Goal: Information Seeking & Learning: Learn about a topic

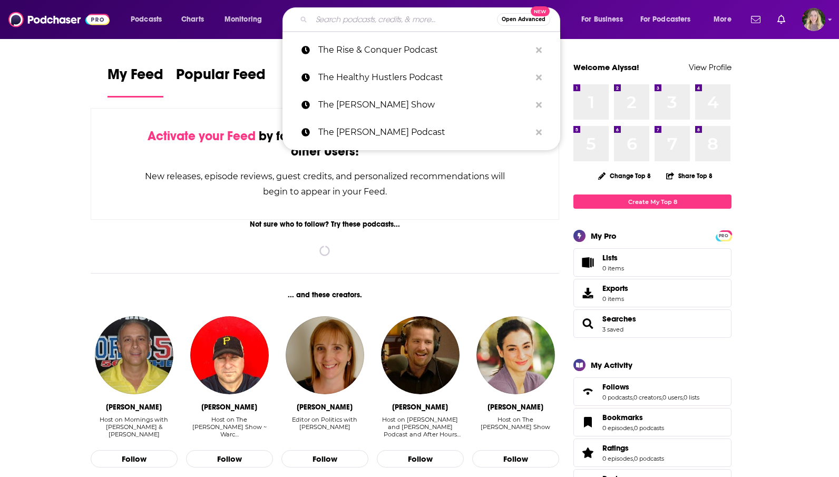
click at [395, 25] on input "Search podcasts, credits, & more..." at bounding box center [405, 19] width 186 height 17
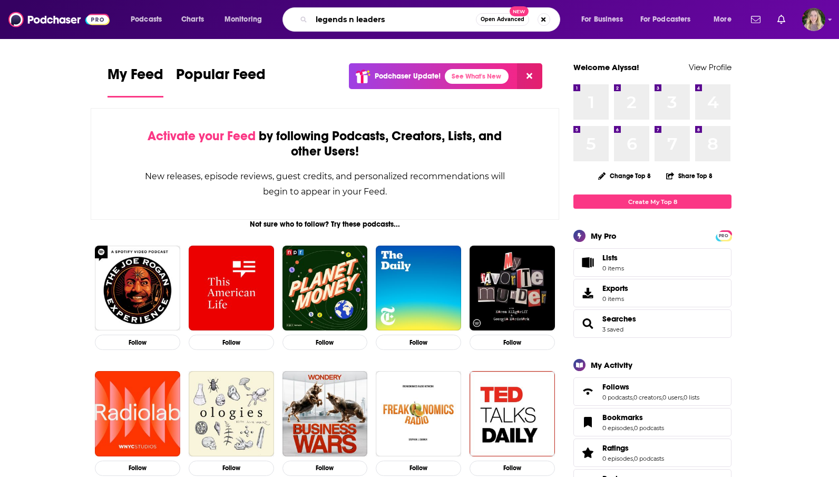
type input "legends n leaders"
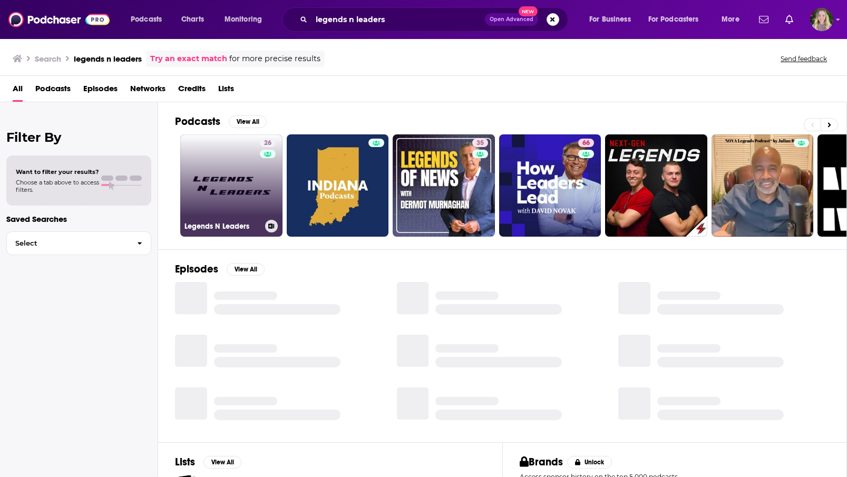
click at [239, 196] on link "26 Legends N Leaders" at bounding box center [231, 185] width 102 height 102
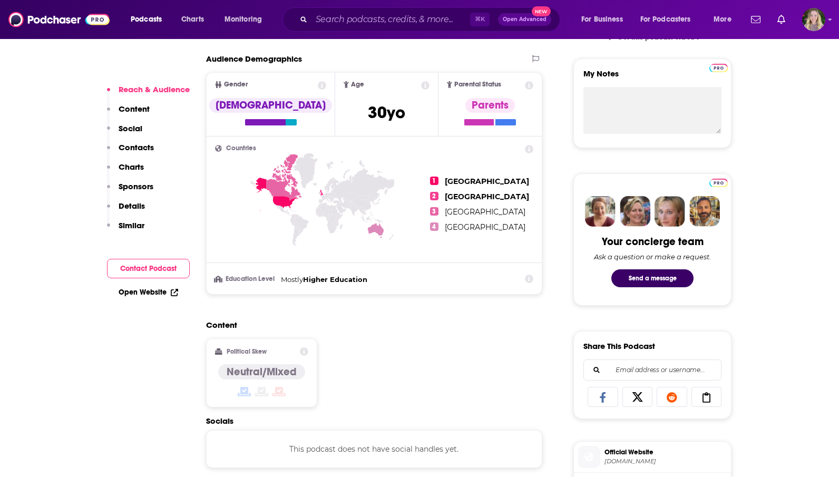
scroll to position [420, 0]
